Goal: Task Accomplishment & Management: Complete application form

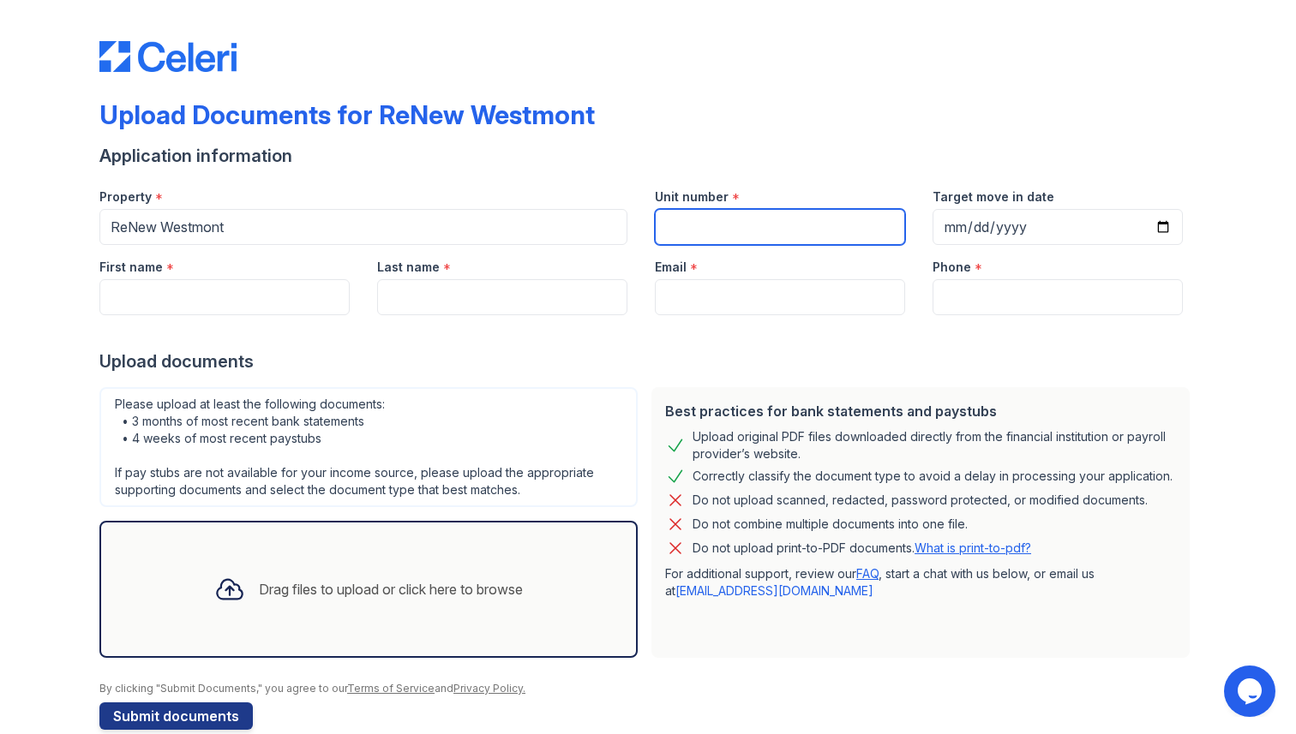
click at [745, 238] on input "Unit number" at bounding box center [780, 227] width 250 height 36
type input "02-722-6"
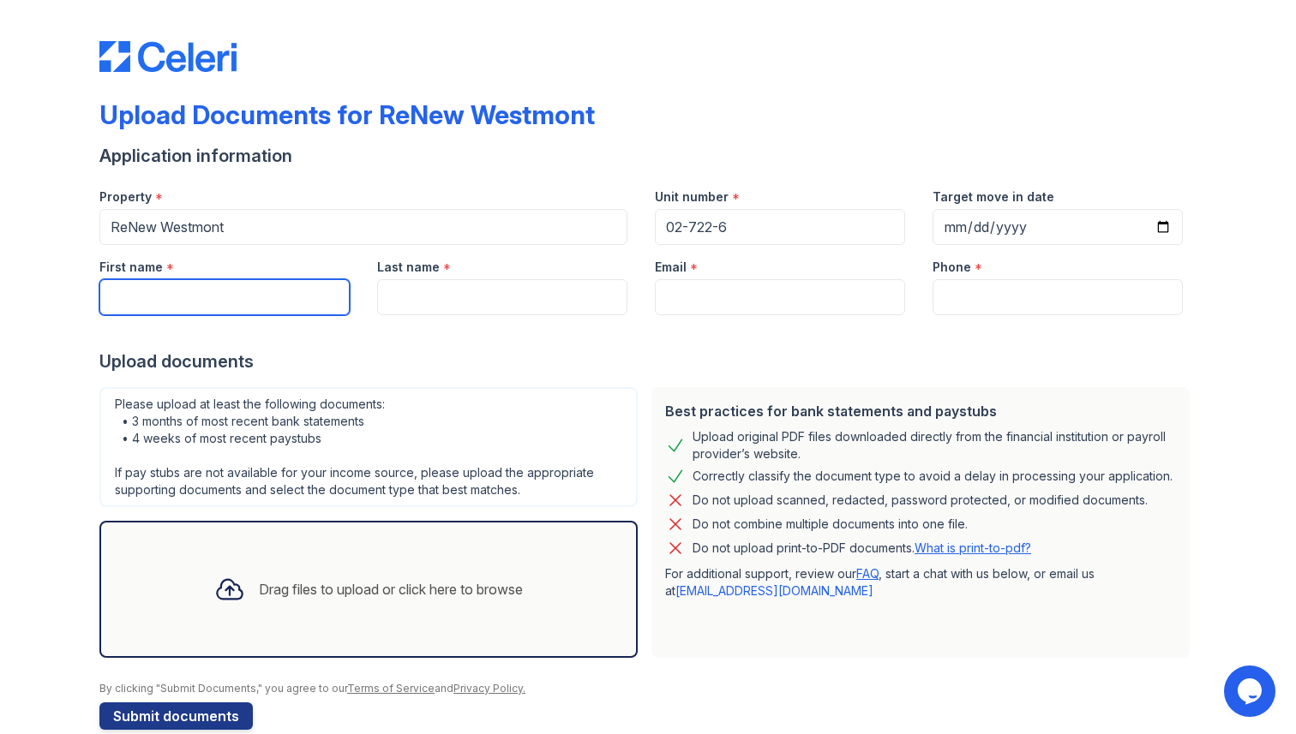
click at [167, 308] on input "First name" at bounding box center [224, 297] width 250 height 36
type input "[GEOGRAPHIC_DATA]"
type input "[PERSON_NAME]"
type input "[EMAIL_ADDRESS][DOMAIN_NAME]"
type input "8205874443"
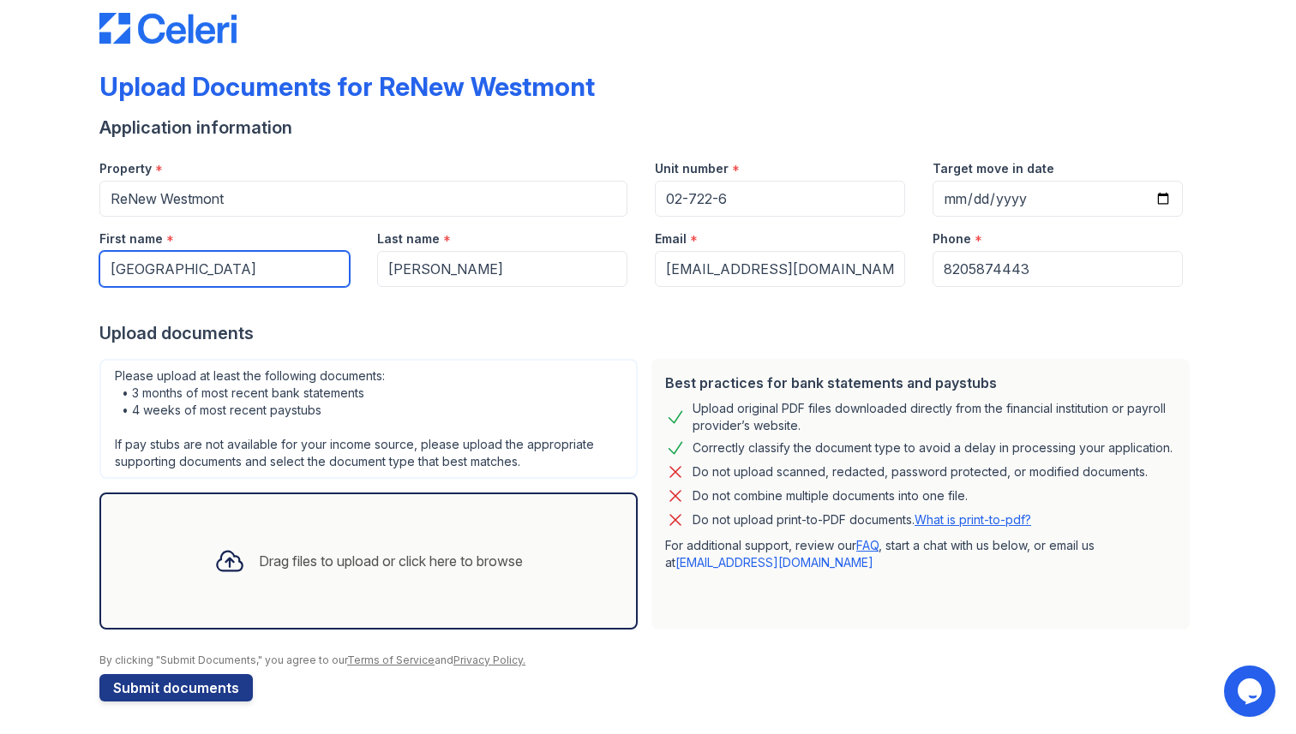
scroll to position [30, 0]
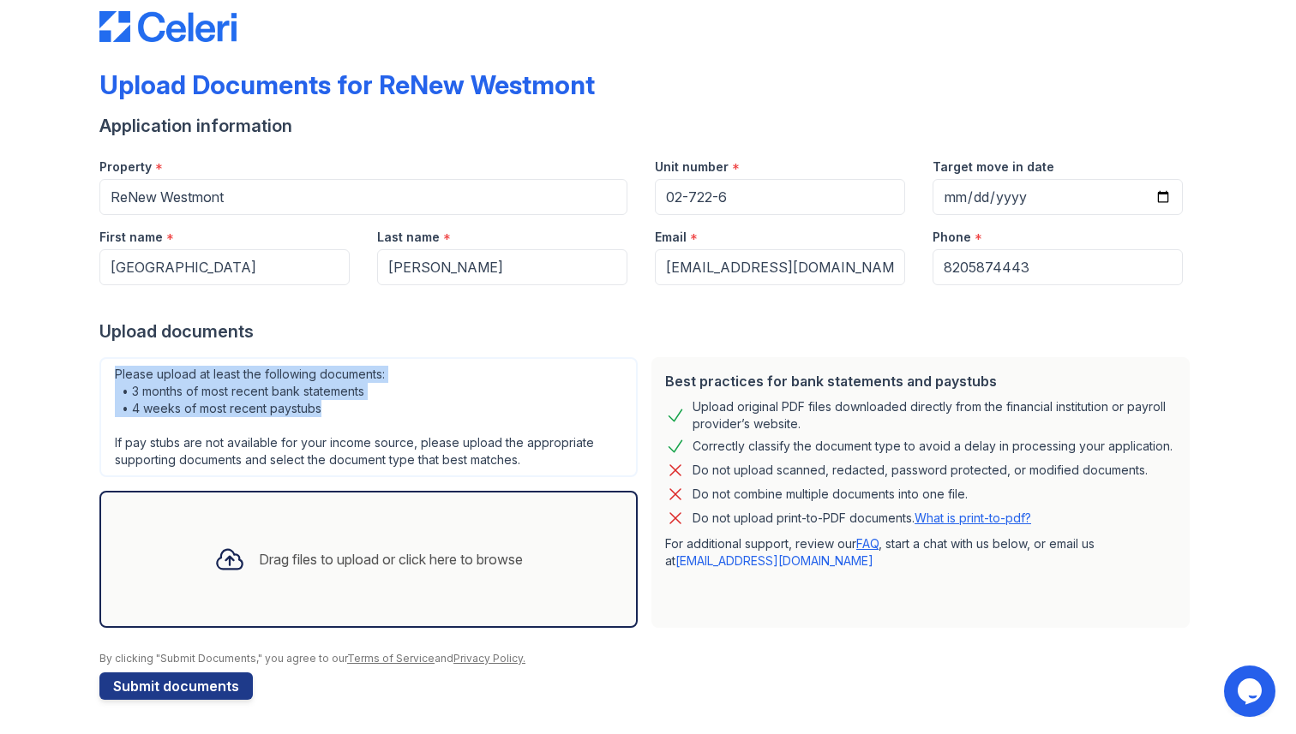
drag, startPoint x: 115, startPoint y: 374, endPoint x: 356, endPoint y: 402, distance: 243.3
click at [356, 402] on div "Please upload at least the following documents: • 3 months of most recent bank …" at bounding box center [368, 417] width 538 height 120
click at [392, 384] on div "Please upload at least the following documents: • 3 months of most recent bank …" at bounding box center [368, 417] width 538 height 120
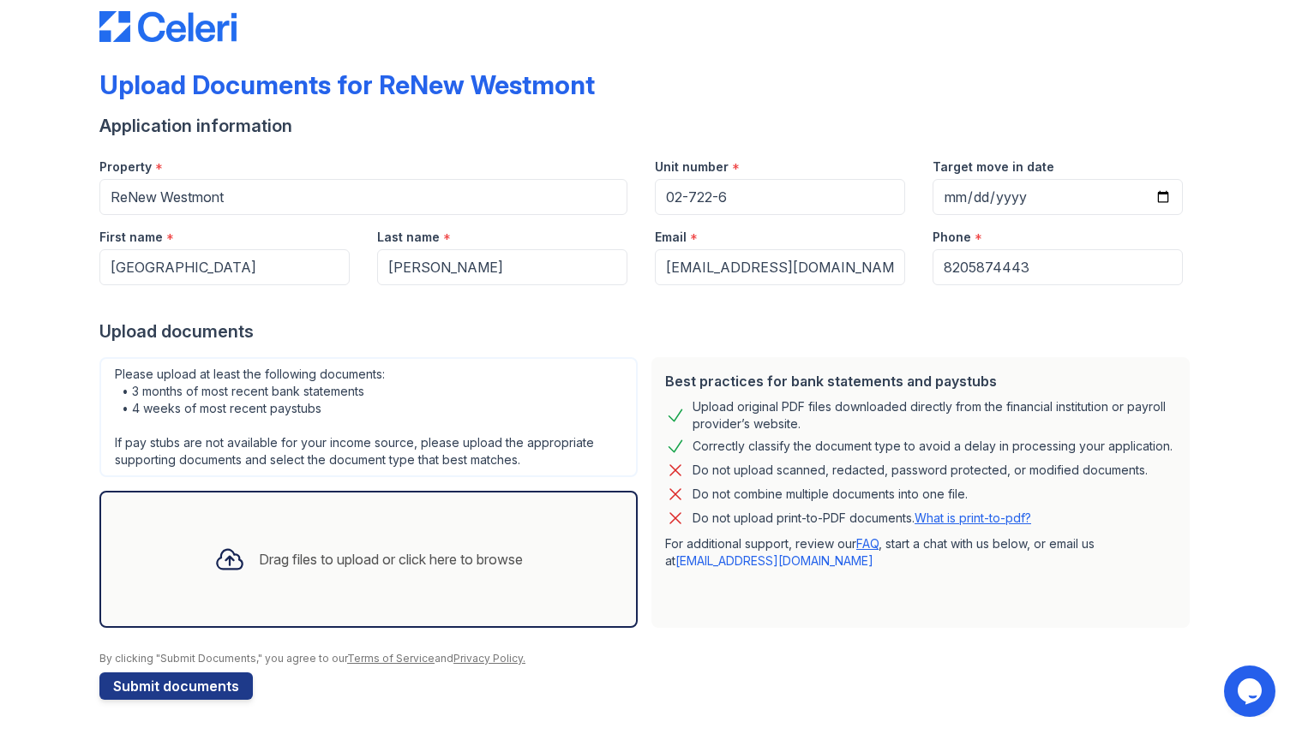
click at [369, 393] on div "Please upload at least the following documents: • 3 months of most recent bank …" at bounding box center [368, 417] width 538 height 120
drag, startPoint x: 374, startPoint y: 388, endPoint x: 131, endPoint y: 400, distance: 242.8
click at [131, 400] on div "Please upload at least the following documents: • 3 months of most recent bank …" at bounding box center [368, 417] width 538 height 120
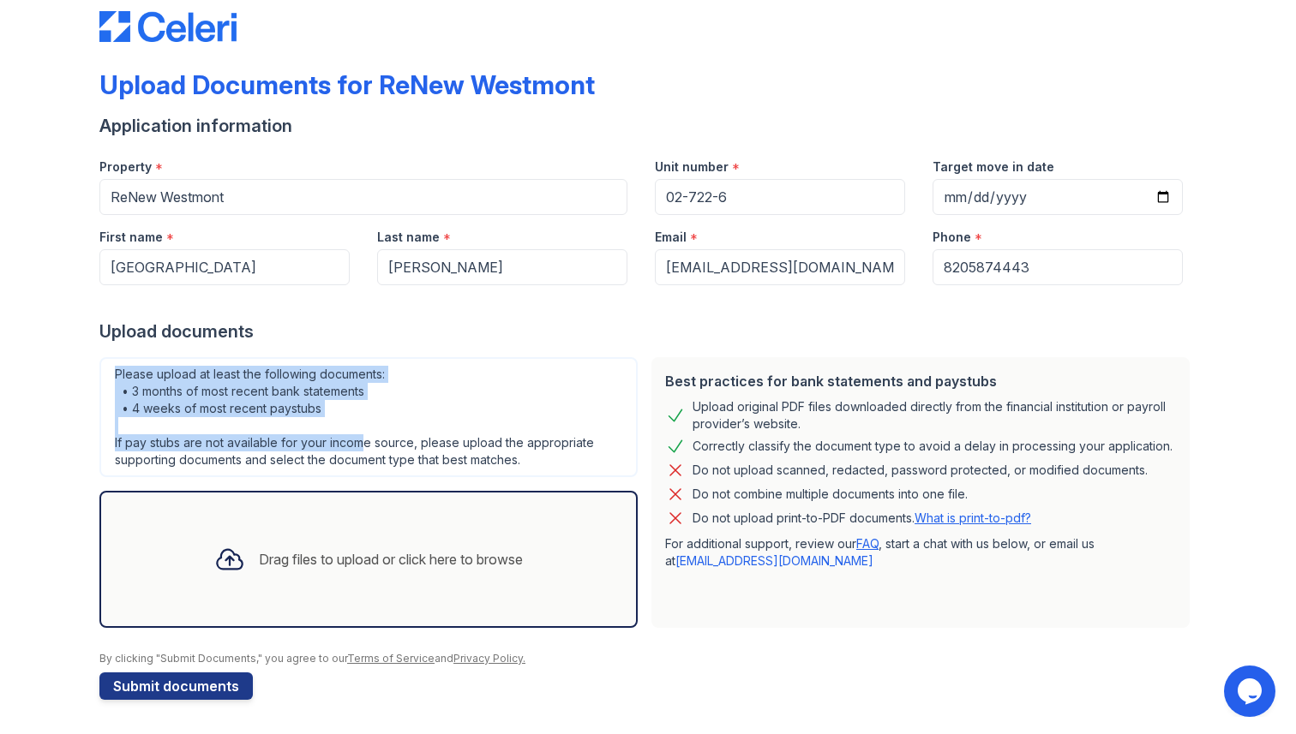
drag, startPoint x: 115, startPoint y: 371, endPoint x: 360, endPoint y: 434, distance: 253.1
click at [360, 434] on div "Please upload at least the following documents: • 3 months of most recent bank …" at bounding box center [368, 417] width 538 height 120
click at [343, 403] on div "Please upload at least the following documents: • 3 months of most recent bank …" at bounding box center [368, 417] width 538 height 120
drag, startPoint x: 115, startPoint y: 378, endPoint x: 325, endPoint y: 408, distance: 212.1
click at [325, 408] on div "Please upload at least the following documents: • 3 months of most recent bank …" at bounding box center [368, 417] width 538 height 120
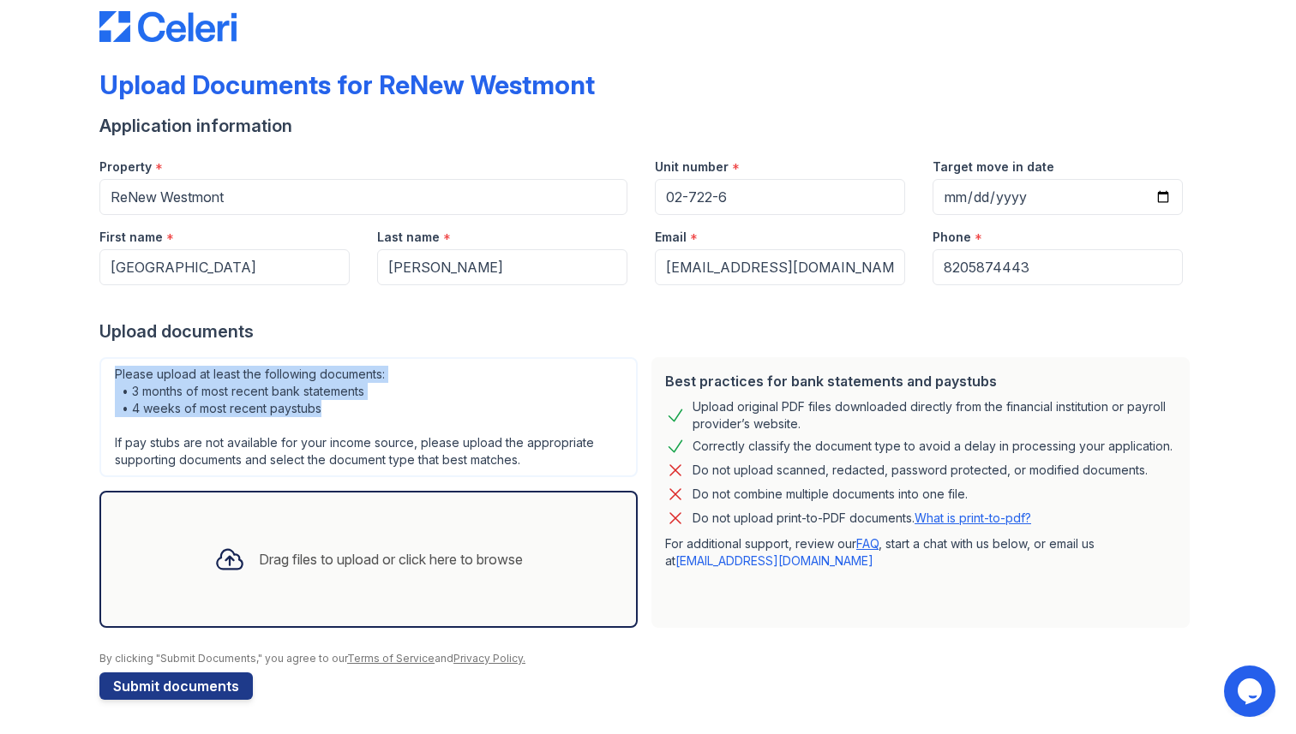
copy div "Please upload at least the following documents: • 3 months of most recent bank …"
